Goal: Information Seeking & Learning: Learn about a topic

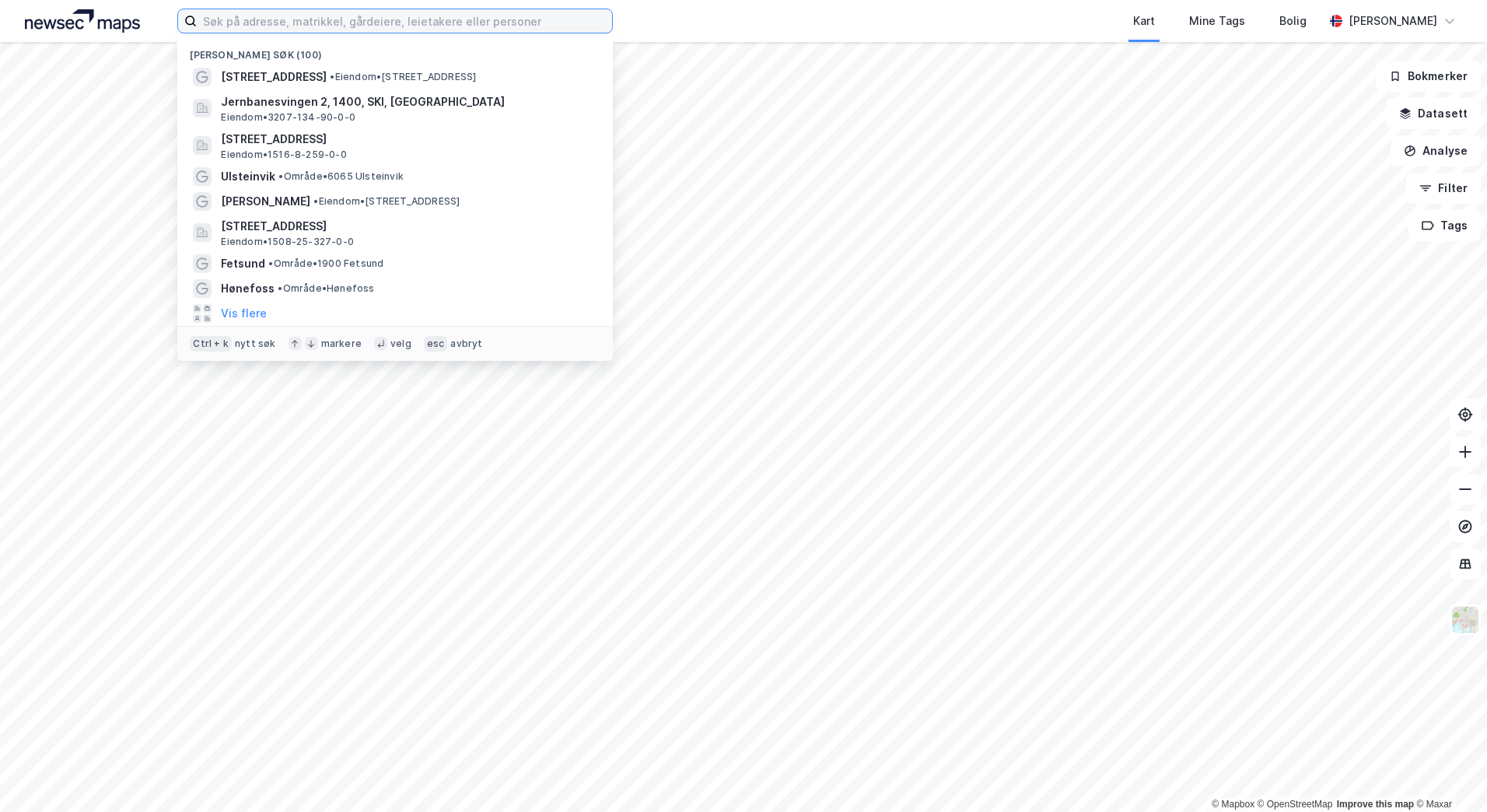
click at [260, 18] on input at bounding box center [404, 21] width 416 height 23
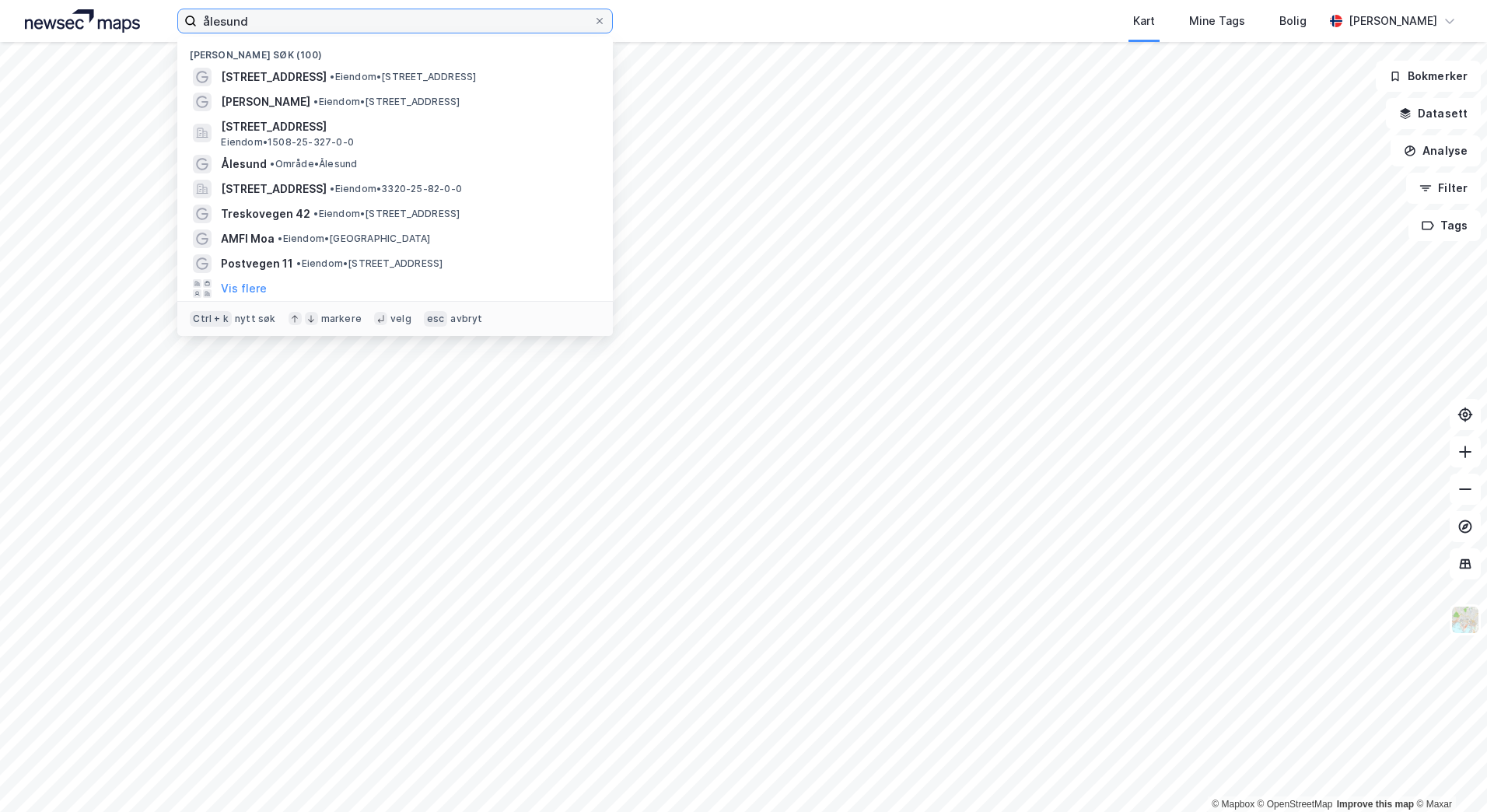
type input "ålesund"
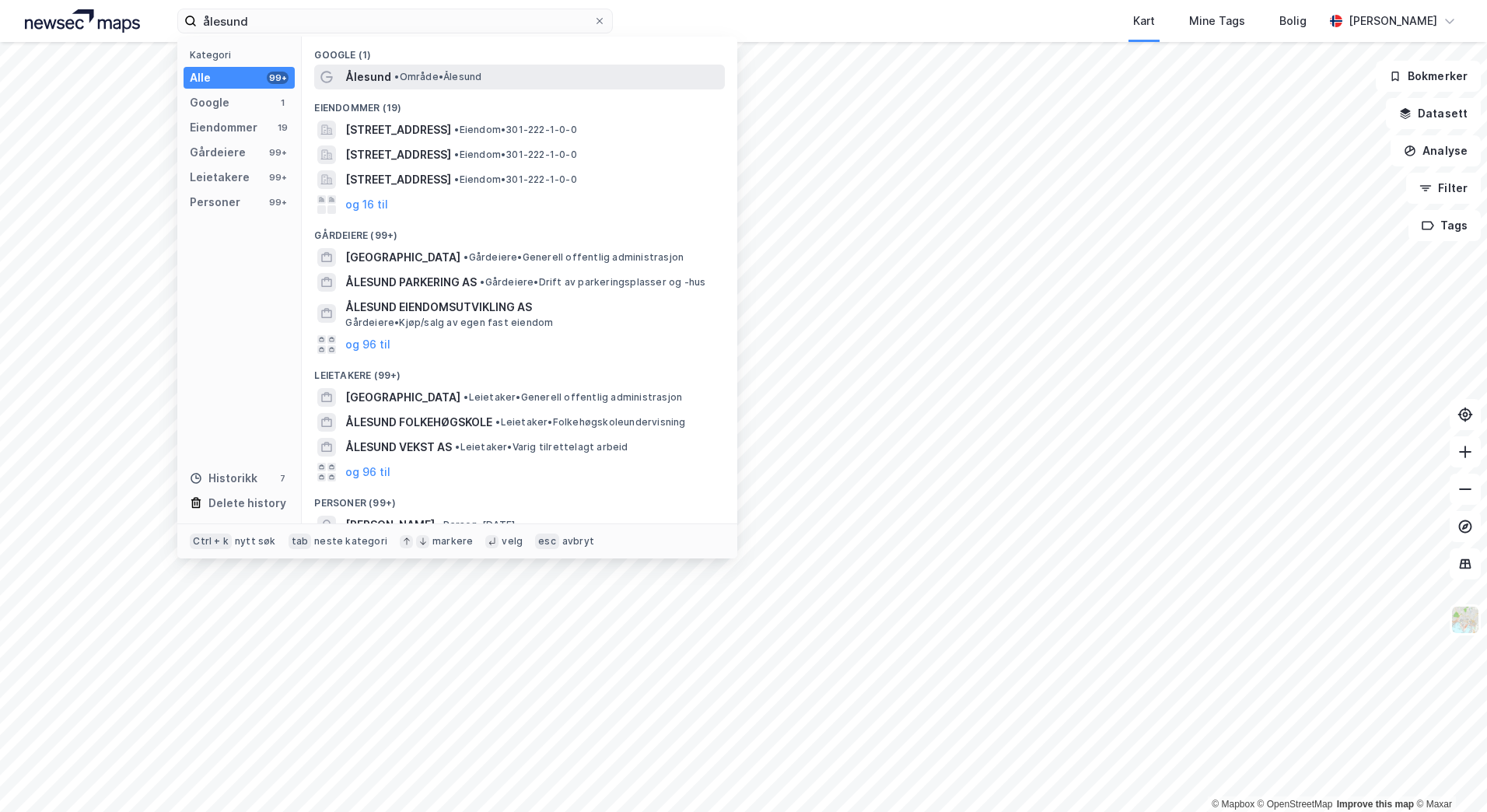
click at [429, 84] on div "Ålesund • Område • [GEOGRAPHIC_DATA]" at bounding box center [534, 77] width 377 height 18
